Goal: Task Accomplishment & Management: Manage account settings

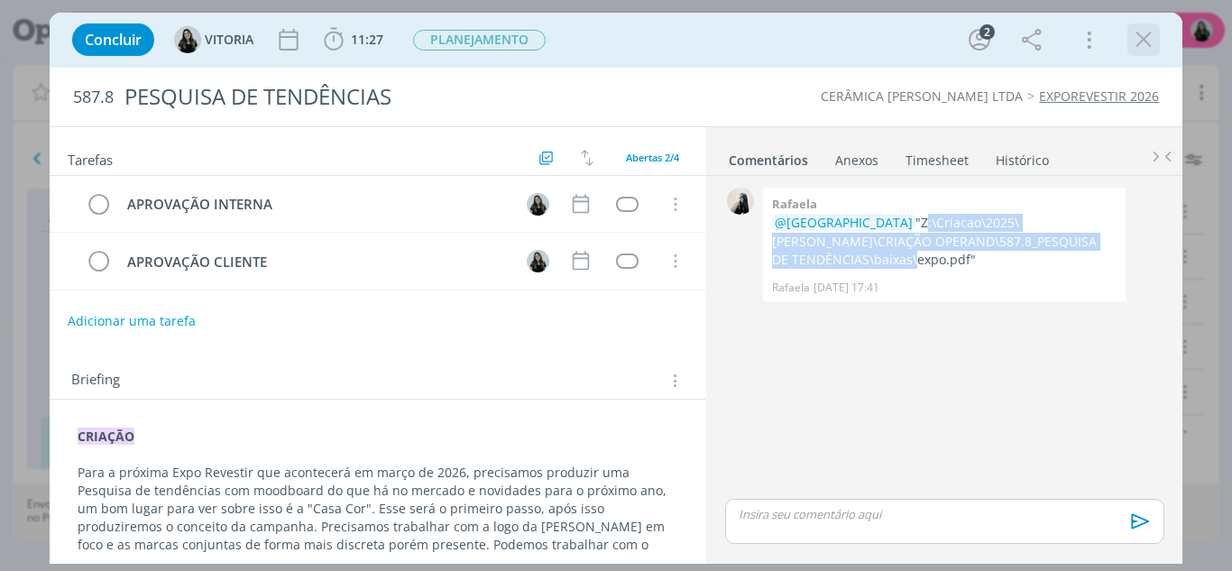
scroll to position [117, 0]
click at [1139, 39] on icon "dialog" at bounding box center [1143, 39] width 27 height 27
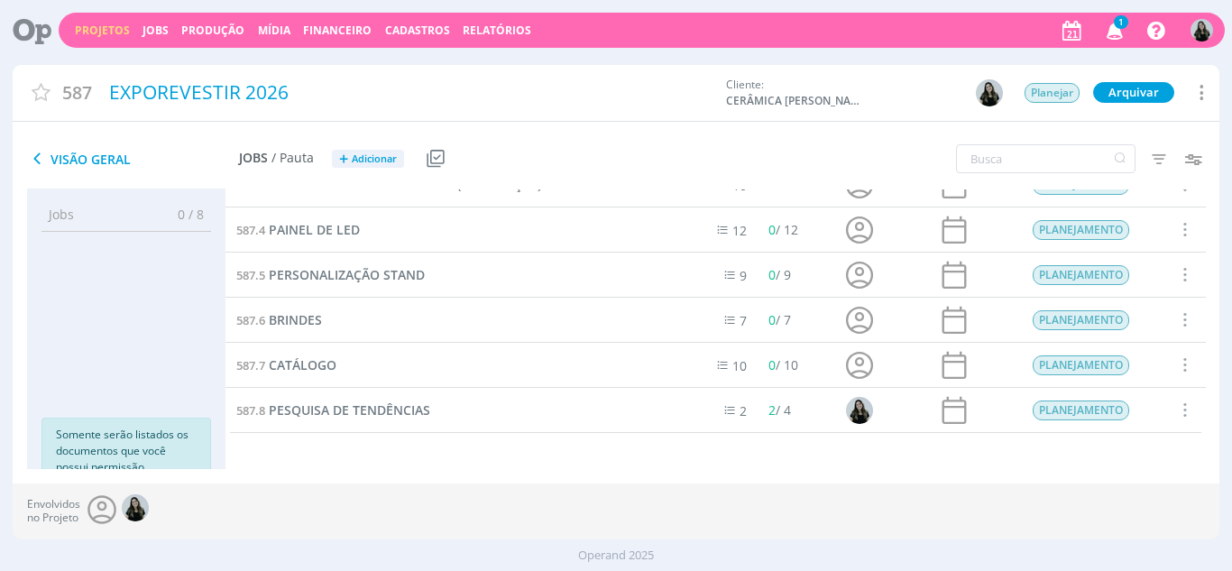
click at [1114, 41] on icon "button" at bounding box center [1115, 29] width 32 height 31
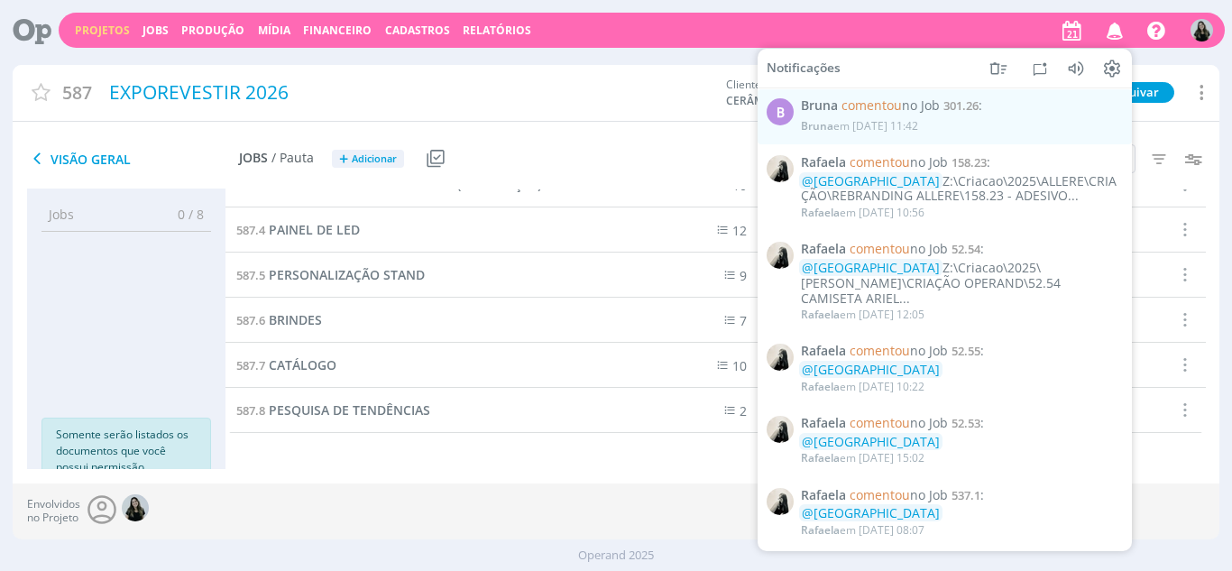
click at [483, 485] on div "Envolvidos no Projeto" at bounding box center [617, 511] width 1208 height 56
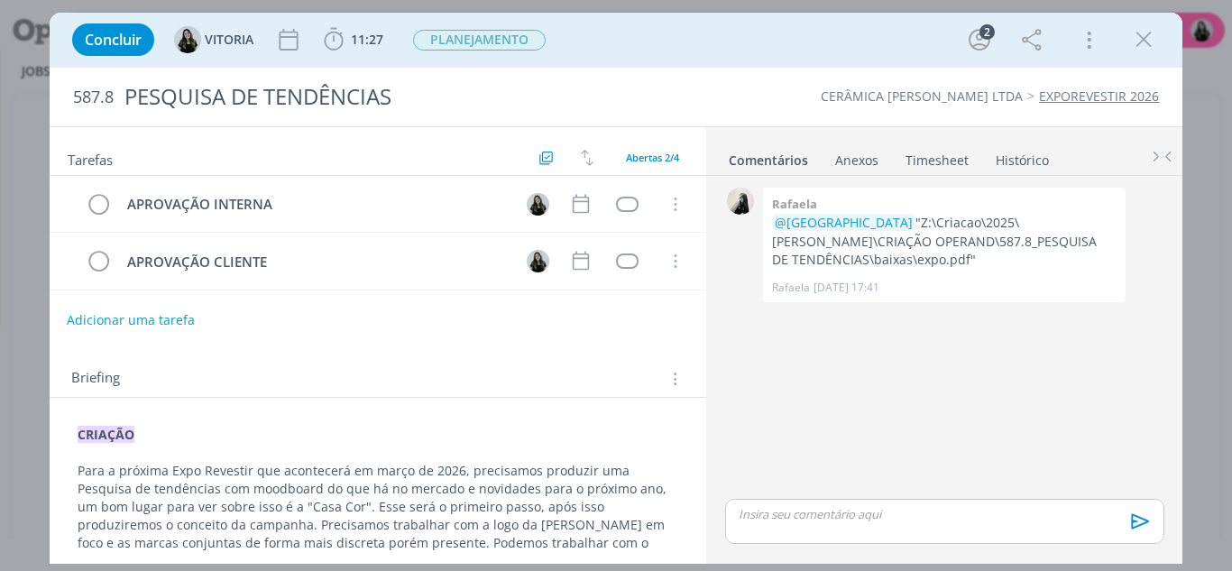
click at [179, 315] on button "Adicionar uma tarefa" at bounding box center [131, 320] width 128 height 31
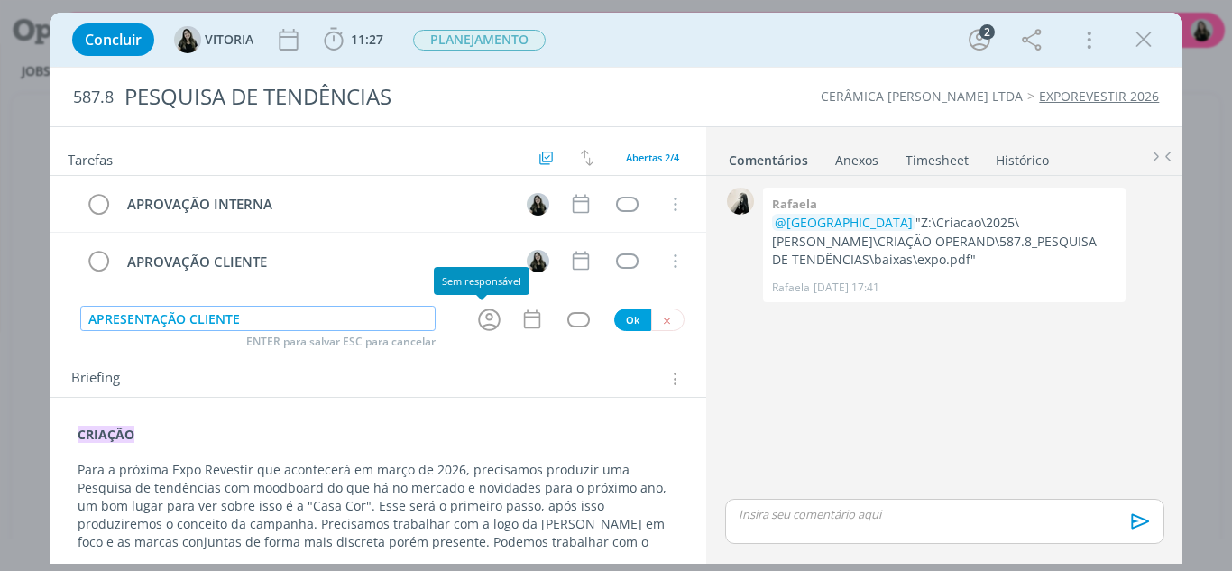
click at [481, 320] on icon "dialog" at bounding box center [489, 319] width 23 height 23
type input "APRESENTAÇÃO CLIENTE"
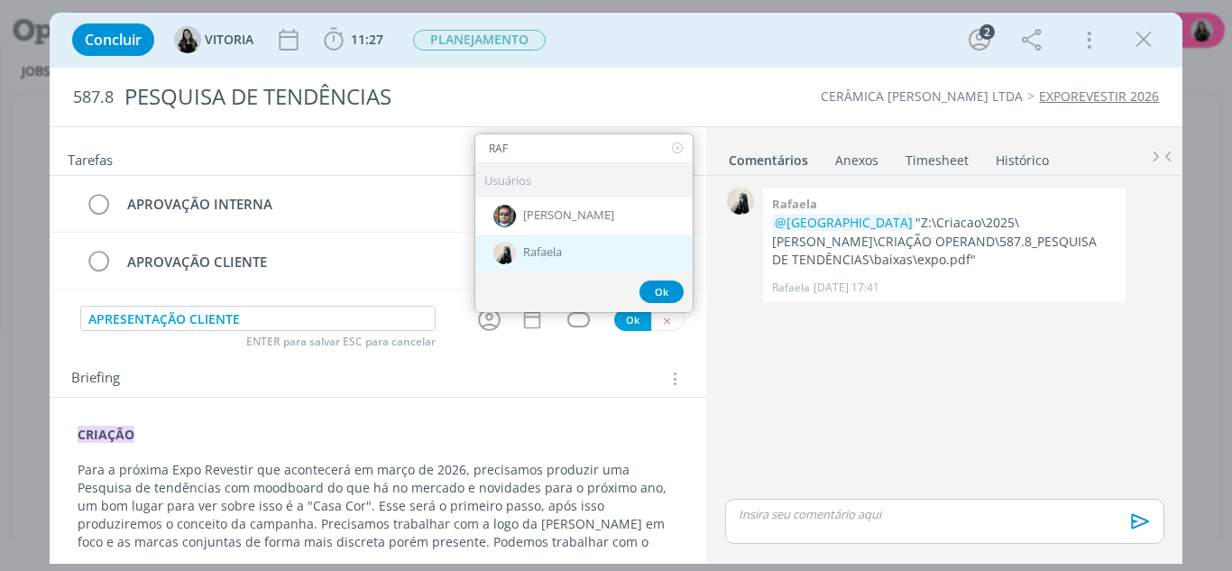
type input "RAF"
click at [555, 258] on span "Rafaela" at bounding box center [542, 252] width 39 height 14
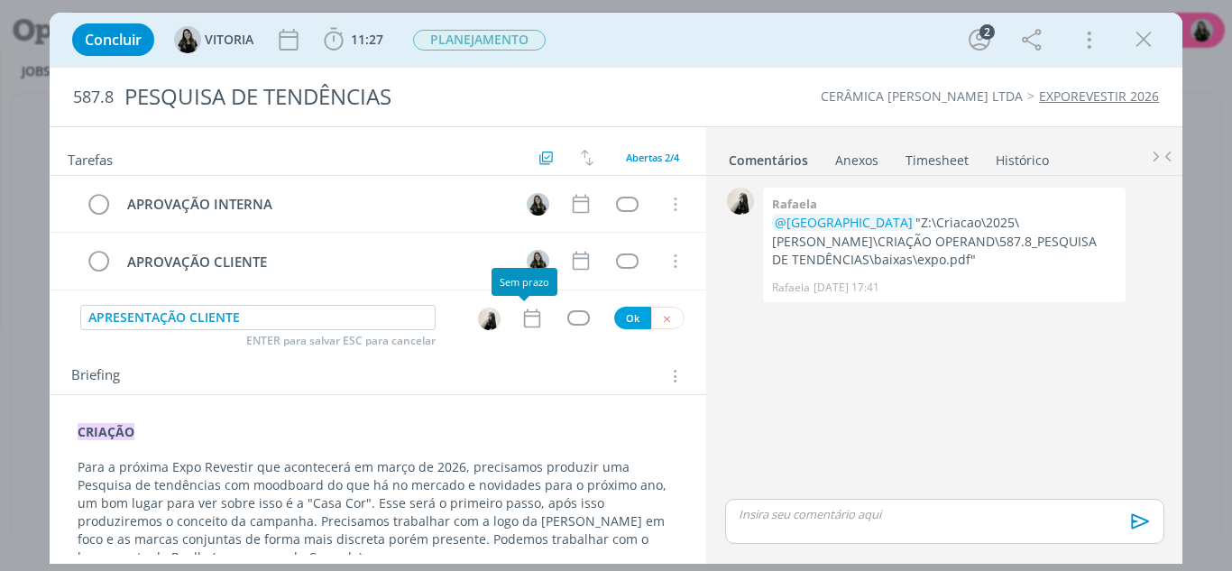
click at [529, 330] on div "APRESENTAÇÃO CLIENTE ENTER para salvar ESC para cancelar Ok" at bounding box center [379, 318] width 658 height 27
click at [525, 313] on icon "dialog" at bounding box center [531, 318] width 23 height 23
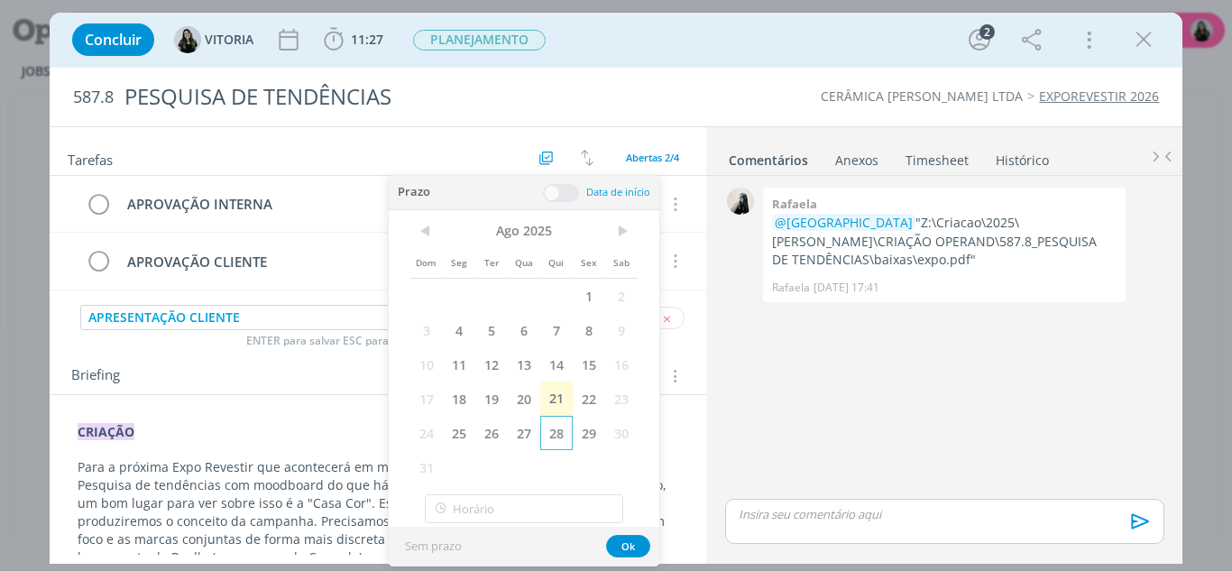
click at [566, 440] on span "28" at bounding box center [556, 433] width 32 height 34
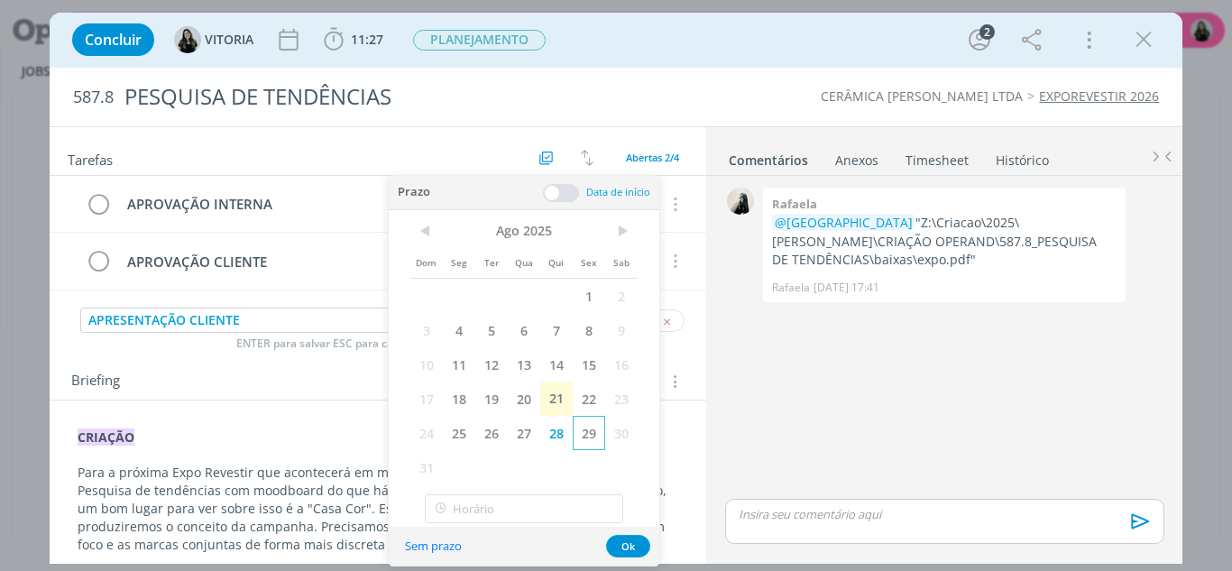
click at [577, 440] on span "29" at bounding box center [589, 433] width 32 height 34
click at [623, 551] on button "Ok" at bounding box center [628, 546] width 44 height 23
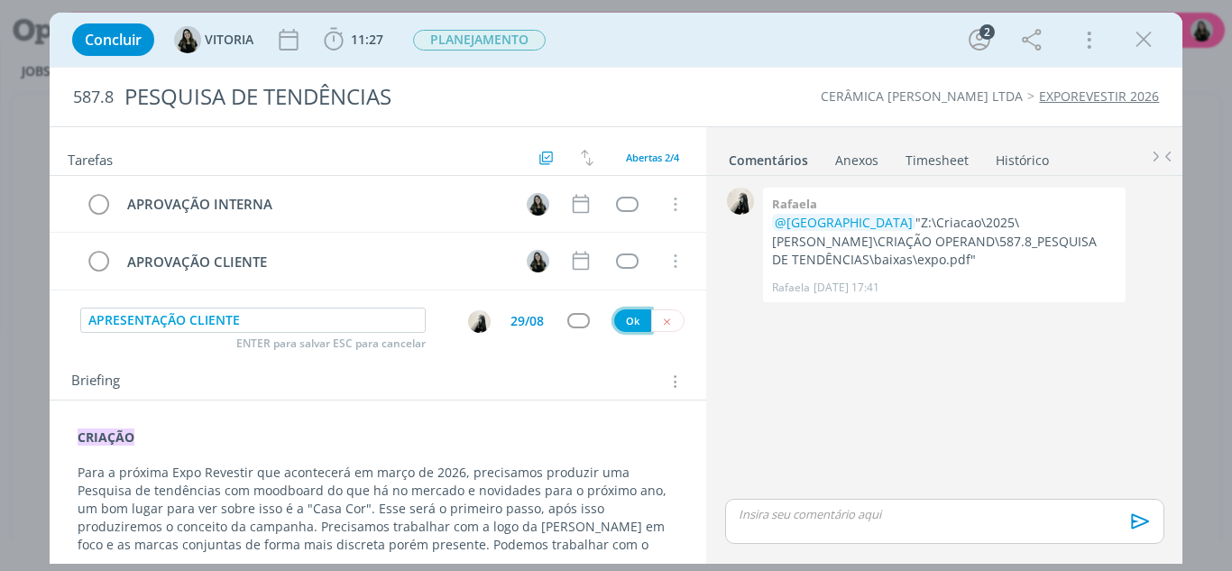
click at [621, 325] on button "Ok" at bounding box center [632, 320] width 37 height 23
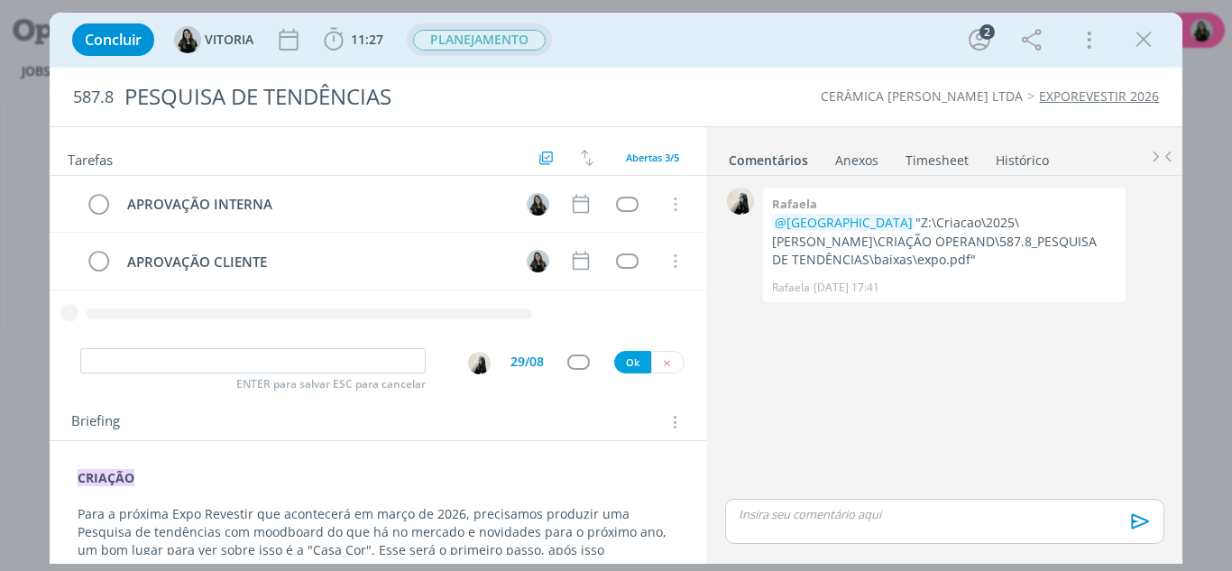
click at [491, 55] on span "PLANEJAMENTO" at bounding box center [479, 39] width 145 height 32
click at [488, 32] on span "PLANEJAMENTO" at bounding box center [479, 40] width 133 height 21
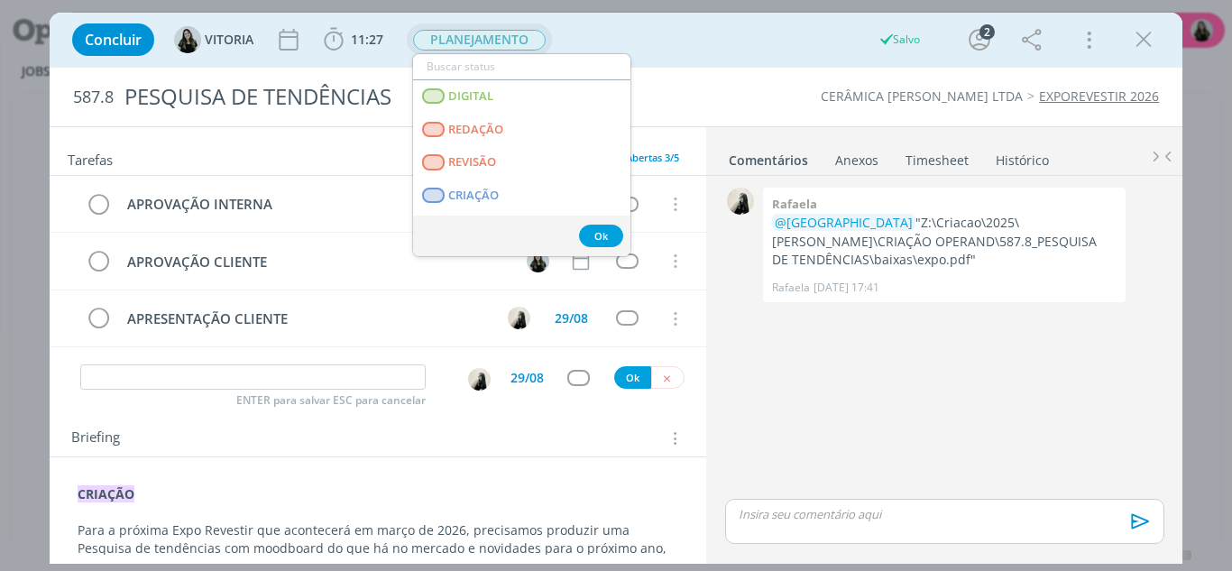
type input "E"
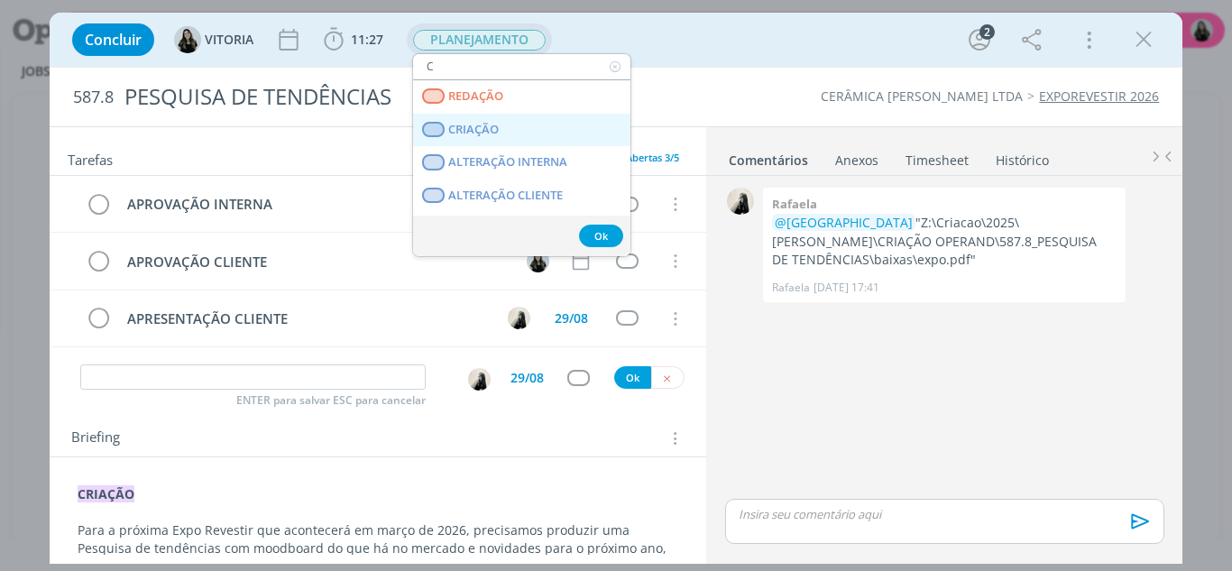
type input "C"
click at [465, 124] on span "CRIAÇÃO" at bounding box center [473, 130] width 51 height 14
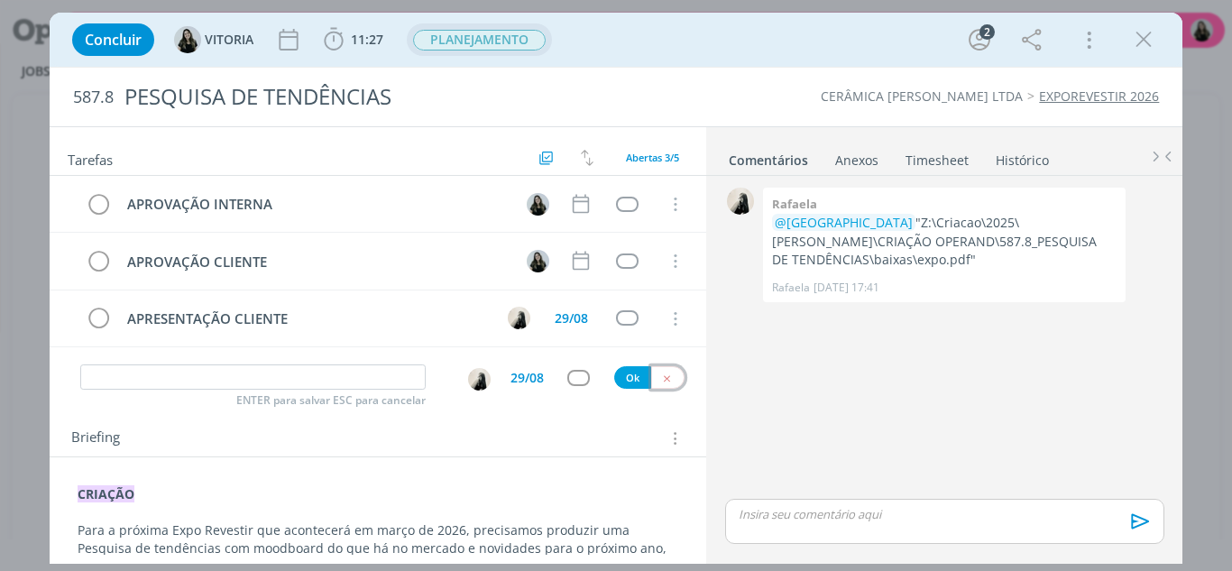
click at [661, 381] on icon "dialog" at bounding box center [667, 379] width 12 height 12
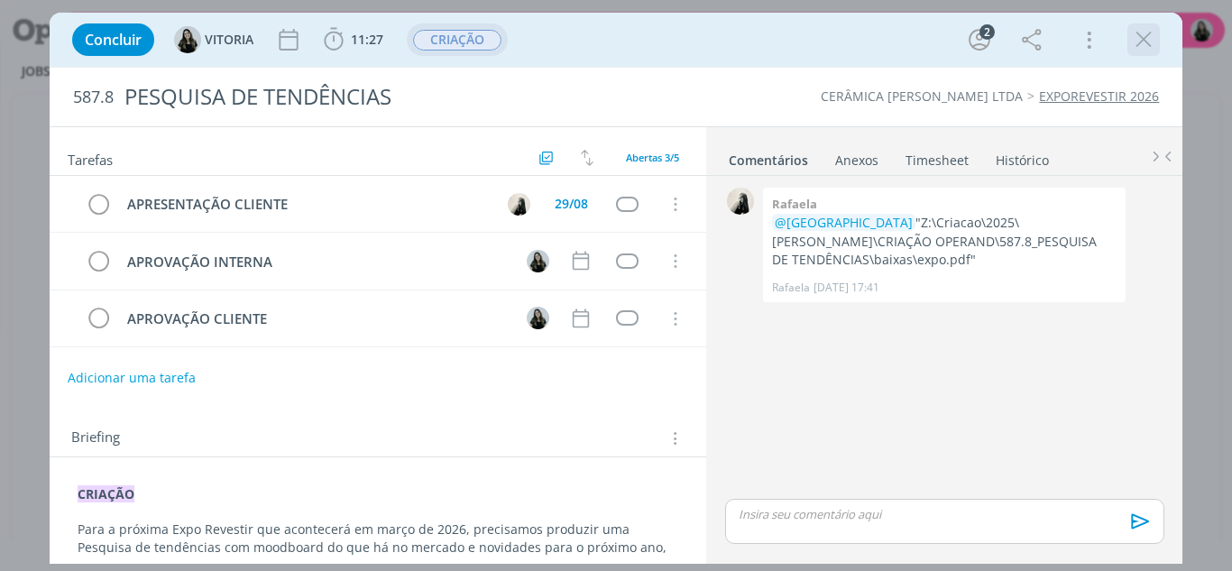
click at [1160, 35] on div "dialog" at bounding box center [1143, 39] width 32 height 32
click at [1137, 41] on icon "dialog" at bounding box center [1143, 39] width 27 height 27
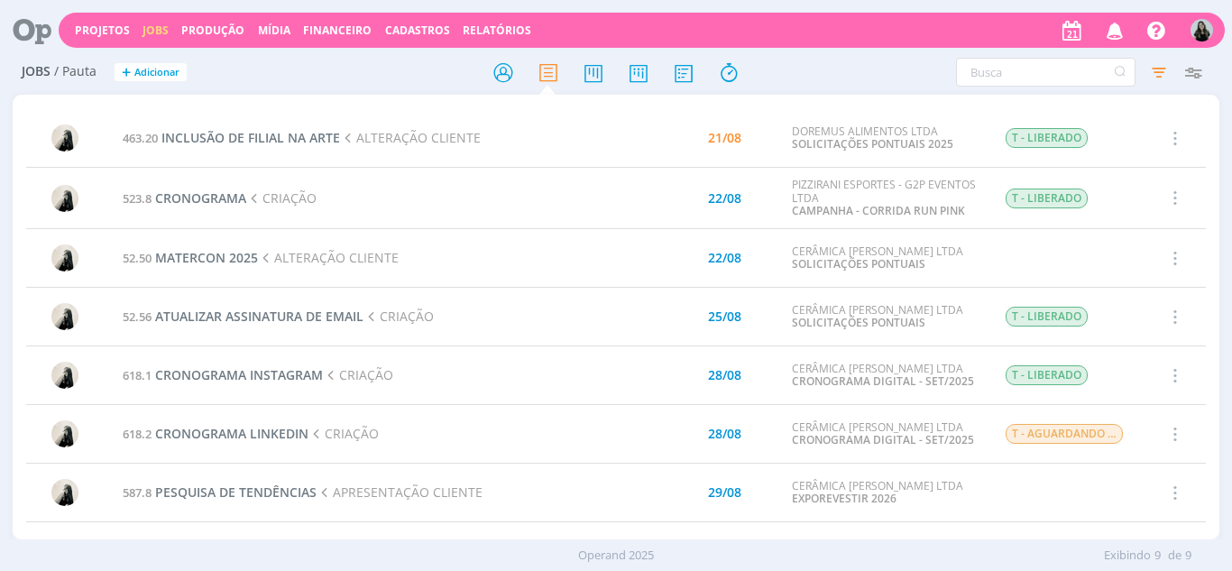
click at [1115, 25] on icon "button" at bounding box center [1115, 29] width 32 height 31
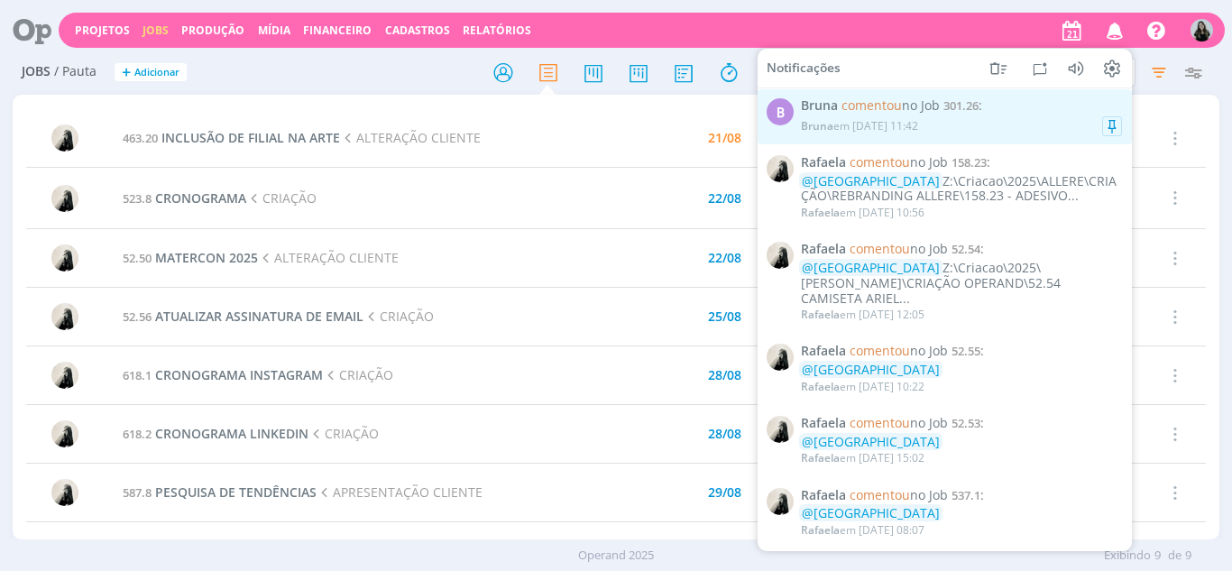
click at [1026, 120] on div "Bruna em [DATE] 11:42" at bounding box center [961, 126] width 321 height 18
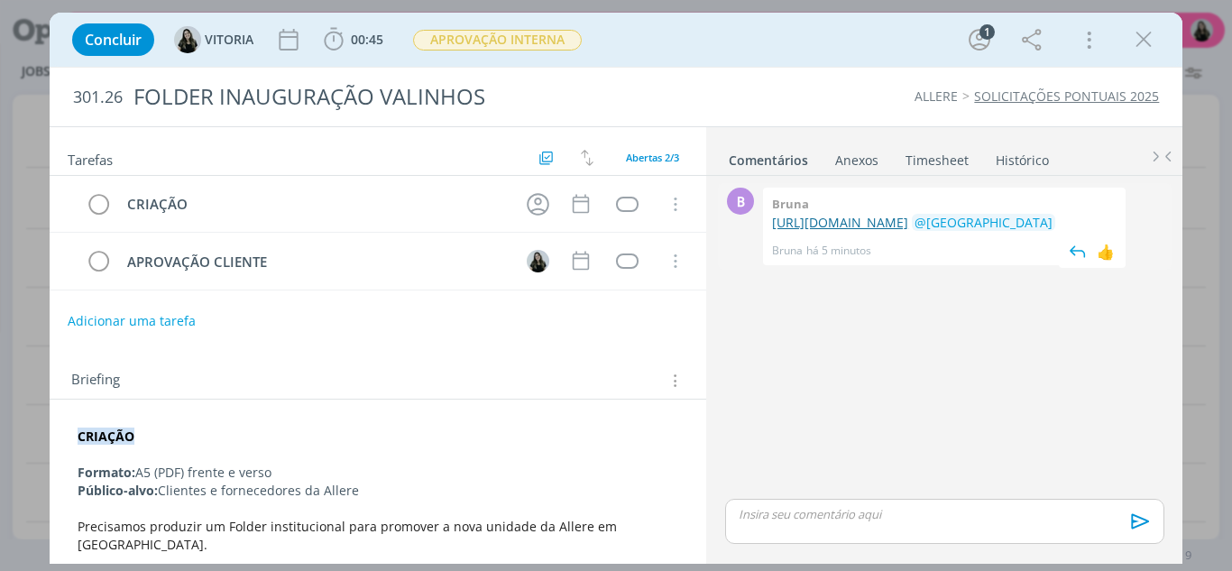
click at [819, 231] on link "[URL][DOMAIN_NAME]" at bounding box center [840, 222] width 136 height 17
